Goal: Task Accomplishment & Management: Use online tool/utility

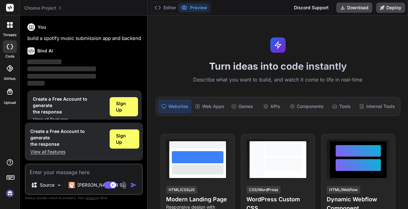
scroll to position [5, 0]
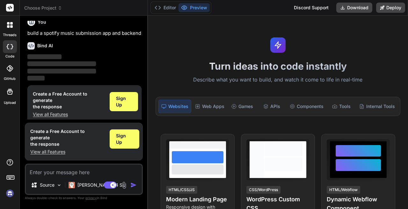
type textarea "x"
click at [82, 33] on p "build a spotify music submission app and backend" at bounding box center [84, 33] width 114 height 7
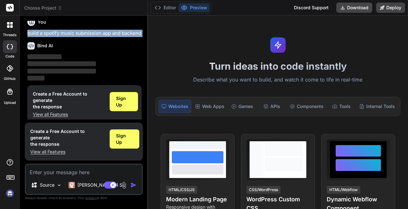
click at [82, 33] on p "build a spotify music submission app and backend" at bounding box center [84, 33] width 114 height 7
copy div "build a spotify music submission app and backend"
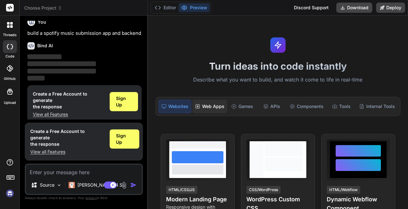
click at [204, 103] on div "Web Apps" at bounding box center [210, 106] width 34 height 13
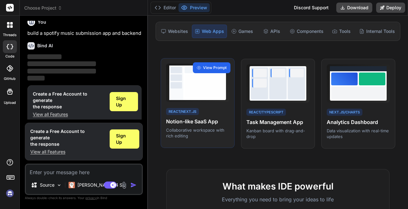
scroll to position [76, 0]
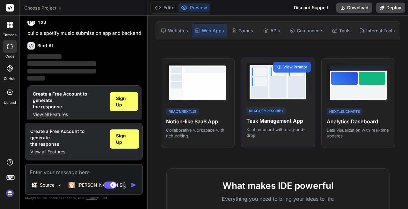
click at [277, 126] on p "Kanban board with drag-and-drop" at bounding box center [278, 131] width 63 height 11
click at [291, 69] on span "View Prompt" at bounding box center [296, 67] width 24 height 6
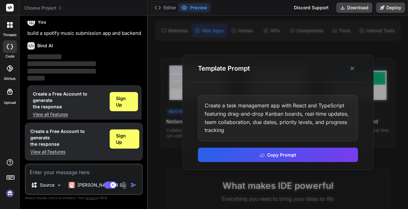
click at [268, 106] on div "Create a task management app with React and TypeScript featuring drag-and-drop …" at bounding box center [278, 118] width 160 height 46
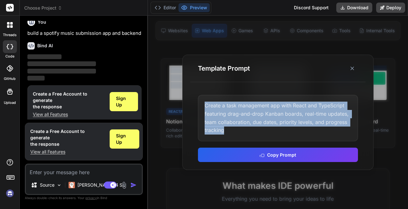
click at [268, 106] on div "Create a task management app with React and TypeScript featuring drag-and-drop …" at bounding box center [278, 118] width 160 height 46
copy div "Create a task management app with React and TypeScript featuring drag-and-drop …"
click at [350, 69] on icon at bounding box center [352, 68] width 6 height 6
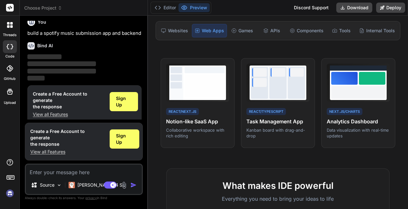
click at [71, 173] on textarea at bounding box center [84, 169] width 116 height 11
paste textarea "Create a task management app with React and TypeScript featuring drag-and-drop …"
type textarea "Create a task management app with React and TypeScript featuring drag-and-drop …"
type textarea "x"
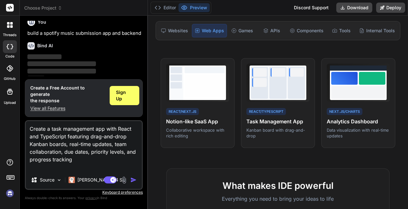
type textarea "Create a task management app with React and TypeScript featuring drag-and-drop …"
click at [133, 179] on img "button" at bounding box center [134, 179] width 6 height 6
click at [129, 101] on span "Sign Up" at bounding box center [124, 95] width 17 height 13
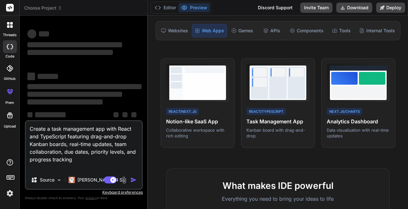
scroll to position [0, 0]
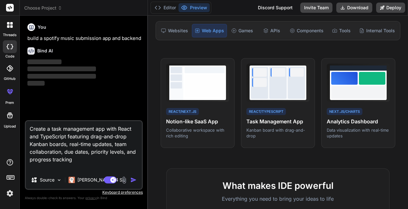
click at [134, 179] on img "button" at bounding box center [134, 179] width 6 height 6
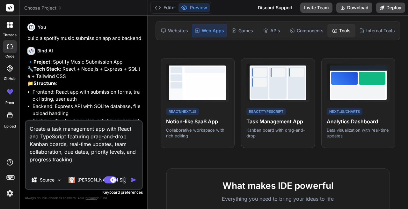
click at [345, 28] on div "Tools" at bounding box center [342, 30] width 28 height 13
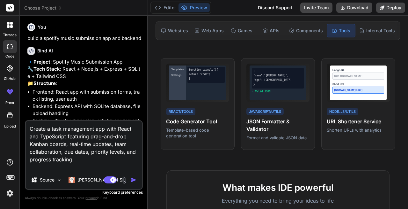
click at [345, 29] on div "Tools" at bounding box center [341, 30] width 29 height 13
click at [373, 29] on div "Internal Tools" at bounding box center [377, 30] width 41 height 13
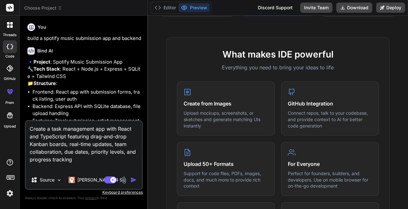
scroll to position [215, 0]
click at [88, 139] on textarea "Create a task management app with React and TypeScript featuring drag-and-drop …" at bounding box center [84, 146] width 116 height 50
click at [57, 183] on div "Source" at bounding box center [46, 179] width 36 height 13
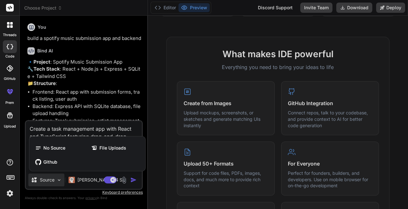
click at [57, 183] on div at bounding box center [204, 104] width 408 height 209
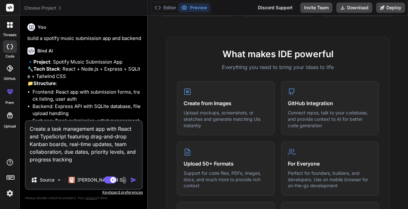
click at [133, 181] on img "button" at bounding box center [134, 179] width 6 height 6
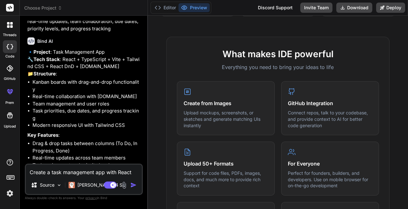
scroll to position [225, 0]
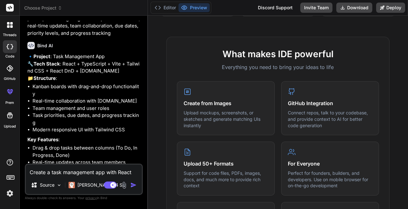
type textarea "x"
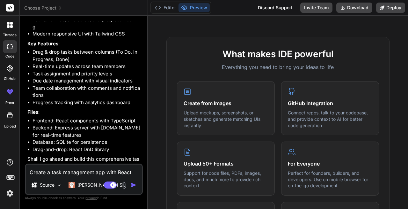
scroll to position [349, 0]
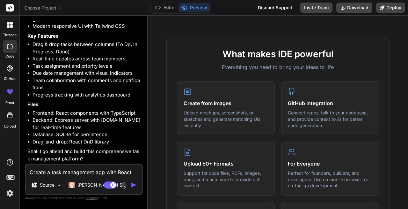
click at [87, 175] on textarea "Create a task management app with React and TypeScript featuring drag-and-drop …" at bounding box center [84, 169] width 116 height 11
type textarea "y"
type textarea "x"
type textarea "ye"
type textarea "x"
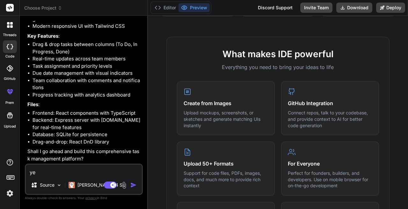
type textarea "yes"
type textarea "x"
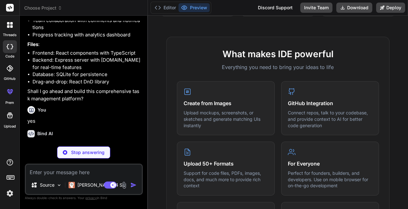
scroll to position [415, 0]
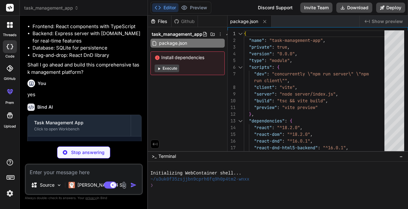
type textarea "x"
type textarea "}"
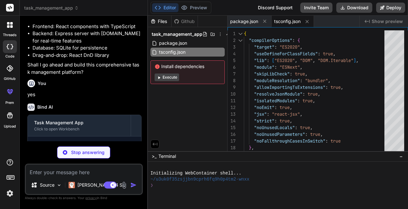
type textarea "x"
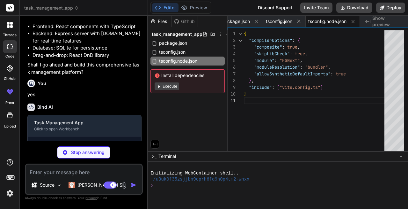
type textarea "x"
type textarea "import { defineConfig } from 'vite' import react from '@vitejs/plugin-react' ex…"
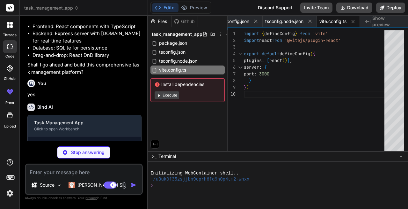
type textarea "x"
type textarea "}"
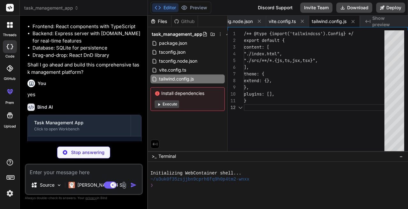
type textarea "x"
type textarea "export default { plugins: { tailwindcss: {}, autoprefixer: {}, }, }"
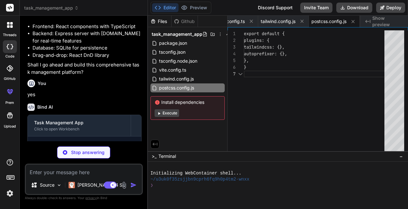
scroll to position [40, 0]
type textarea "x"
type textarea "</head> <body> <div id="root"></div> <script type="module" src="/src/main.tsx">…"
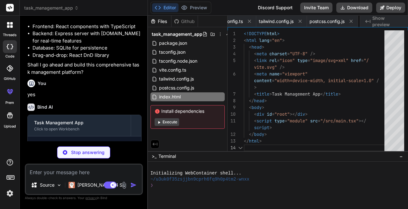
scroll to position [47, 0]
type textarea "x"
type textarea ")"
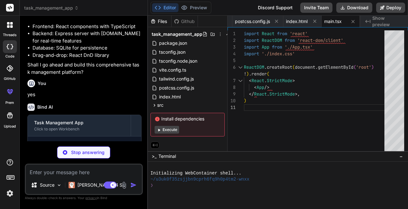
click at [374, 21] on span "Show preview" at bounding box center [388, 21] width 31 height 13
type textarea "x"
type textarea "border-left: 4px solid #f59e0b; } .priority-low { border-left: 4px solid #22c55…"
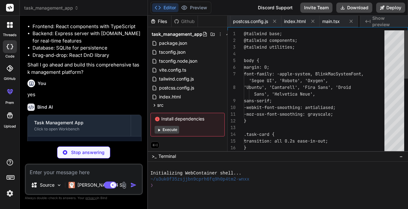
scroll to position [0, 270]
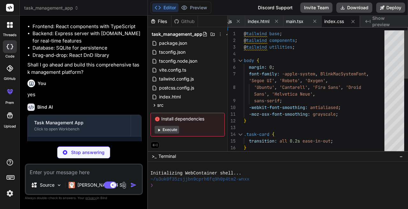
type textarea "x"
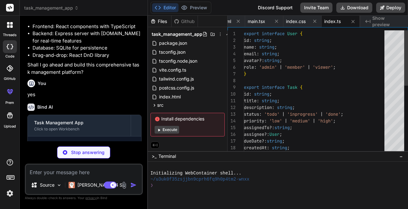
scroll to position [6, 0]
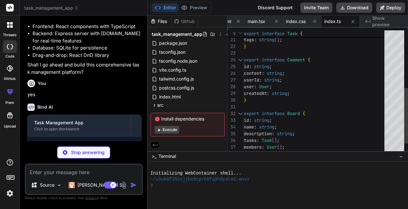
type textarea "x"
type textarea "isConnected }}> {children} </SocketContext.Provider> ); };"
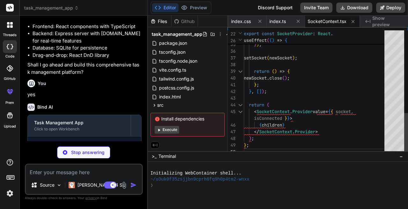
scroll to position [34, 0]
type textarea "x"
type textarea "{children} </AppContext.Provider> ); };"
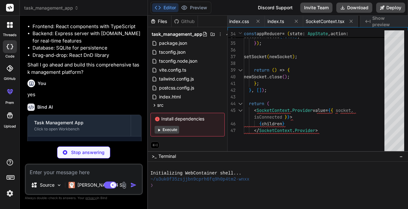
type textarea "x"
type textarea "onDelete={onDelete} /> )} </> ); }; export default TaskCard;"
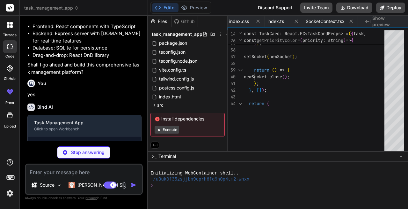
type textarea "x"
type textarea "</div> ); }; export default Column;"
type textarea "x"
type textarea "isNew={true} /> )} </div> </DndProvider> ); }; export default KanbanBoard;"
type textarea "x"
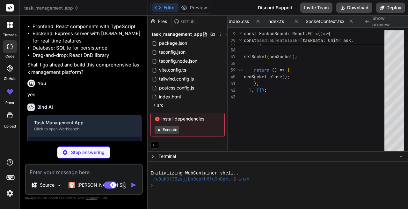
type textarea "}; export default TaskModal;"
type textarea "x"
type textarea "</div> </div> </div> </header> ); }; export default Header;"
type textarea "x"
type textarea "); }; export default Sidebar;"
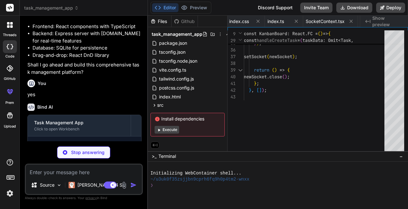
type textarea "x"
type textarea "</main> </div> </div> </AppProvider> </SocketProvider> ); } export default App;"
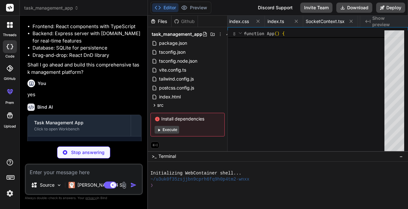
type textarea "x"
type textarea "socket.on('disconnect', () => { console.log('User disconnected:', [DOMAIN_NAME]…"
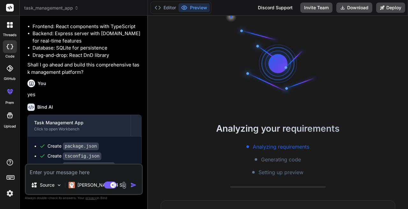
type textarea "x"
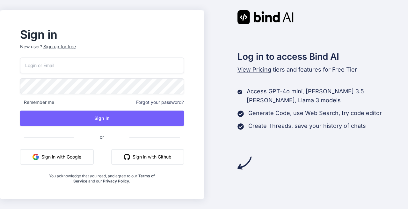
click at [82, 154] on button "Sign in with Google" at bounding box center [57, 156] width 74 height 15
